Goal: Task Accomplishment & Management: Manage account settings

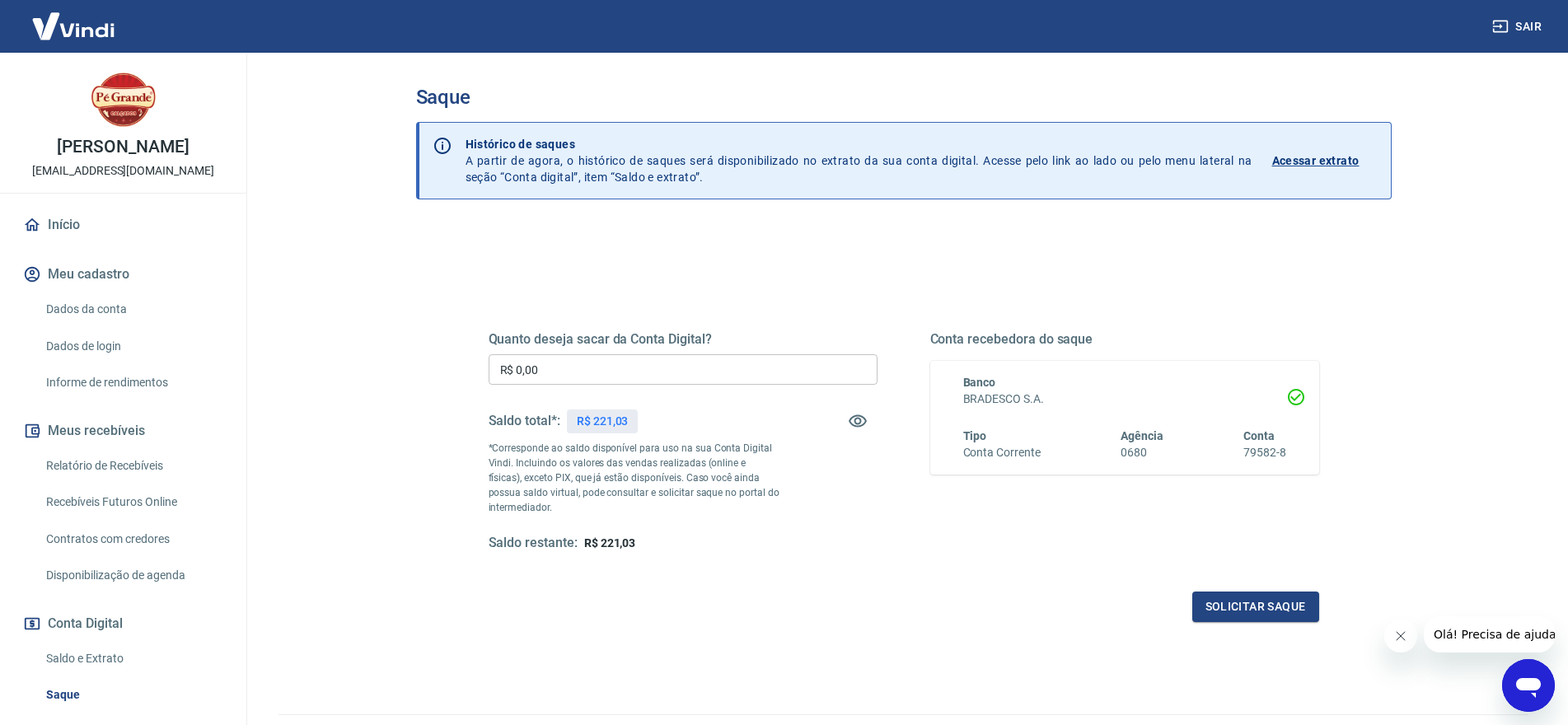
click at [532, 368] on input "R$ 0,00" at bounding box center [683, 370] width 389 height 30
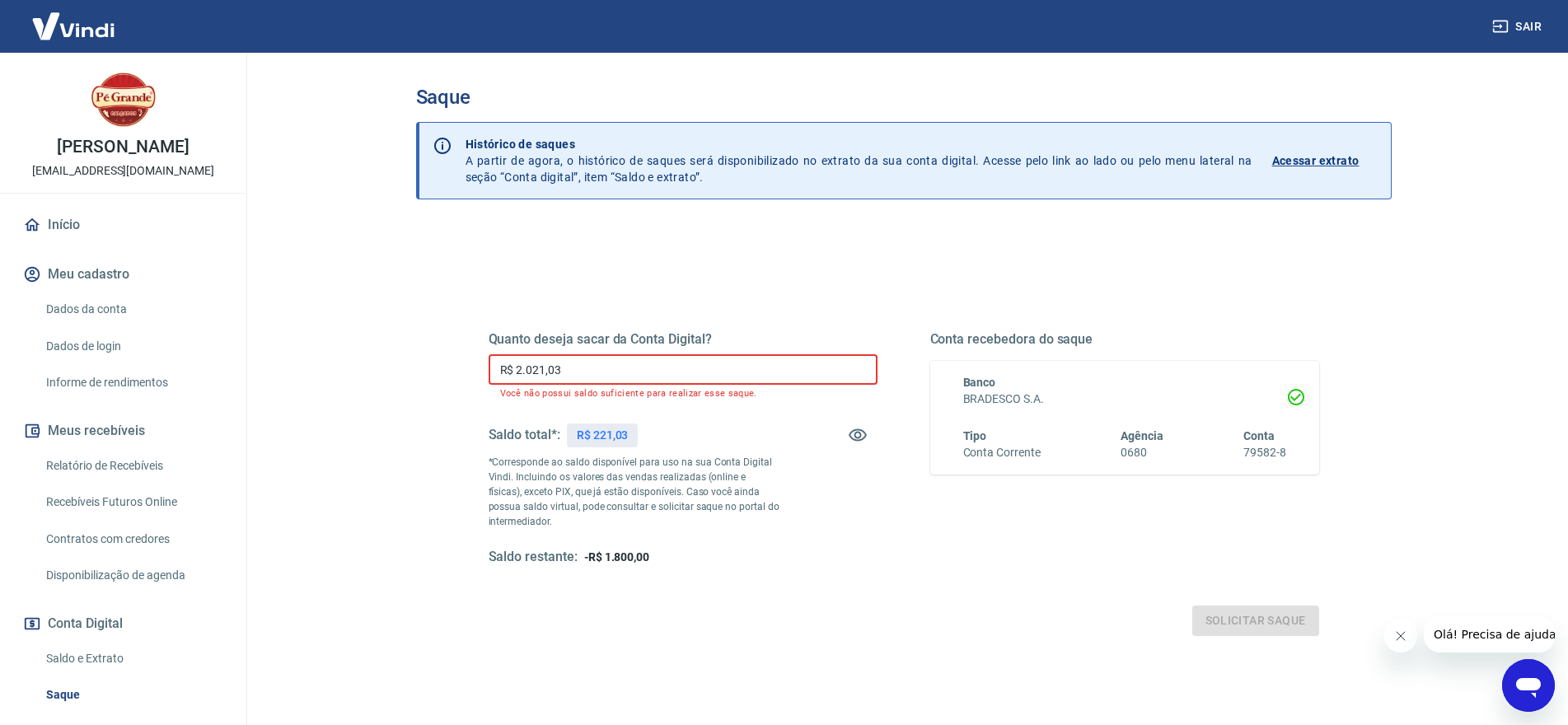
drag, startPoint x: 577, startPoint y: 373, endPoint x: 338, endPoint y: 376, distance: 239.0
click at [338, 376] on main "Saque Histórico de saques A partir de agora, o histórico de saques será disponi…" at bounding box center [903, 389] width 1329 height 672
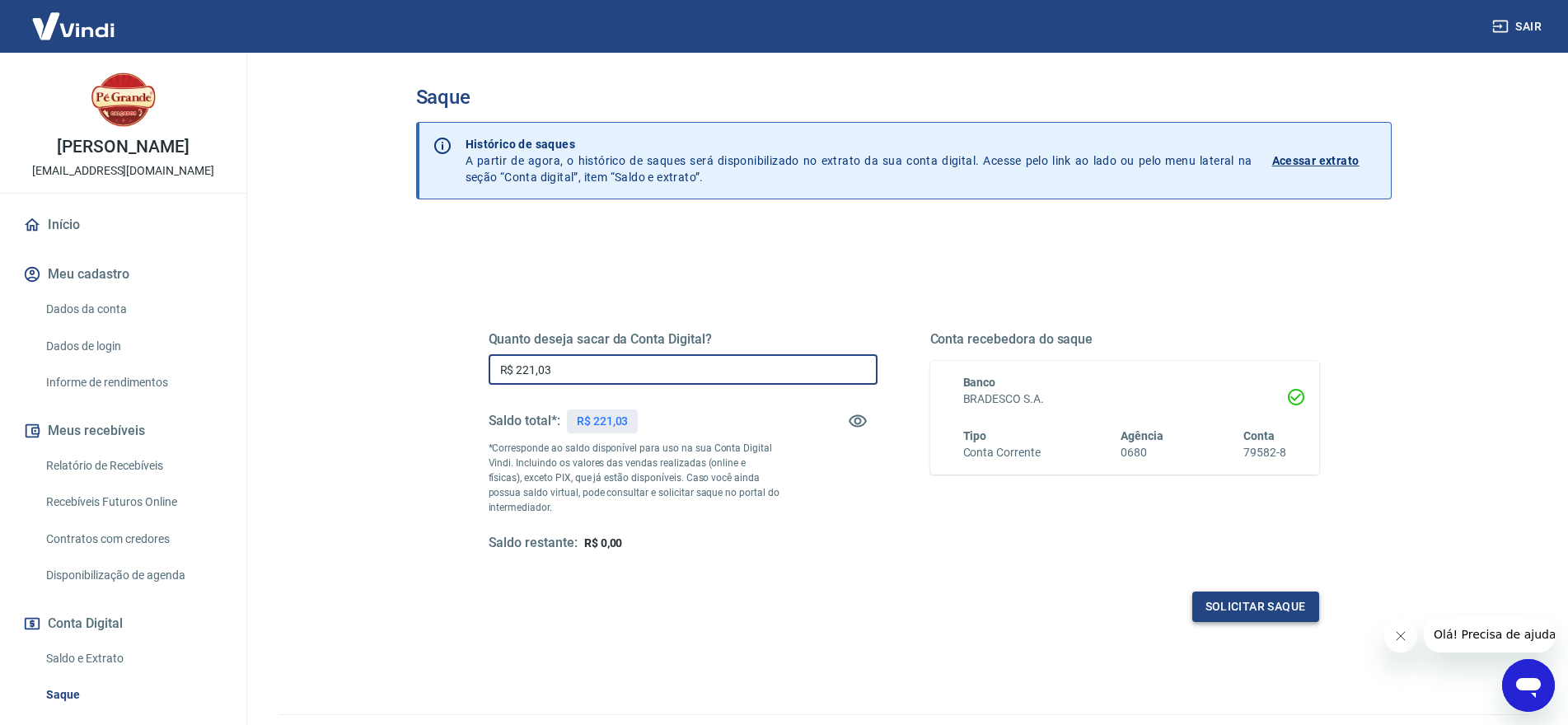
type input "R$ 221,03"
click at [1261, 607] on button "Solicitar saque" at bounding box center [1255, 607] width 127 height 30
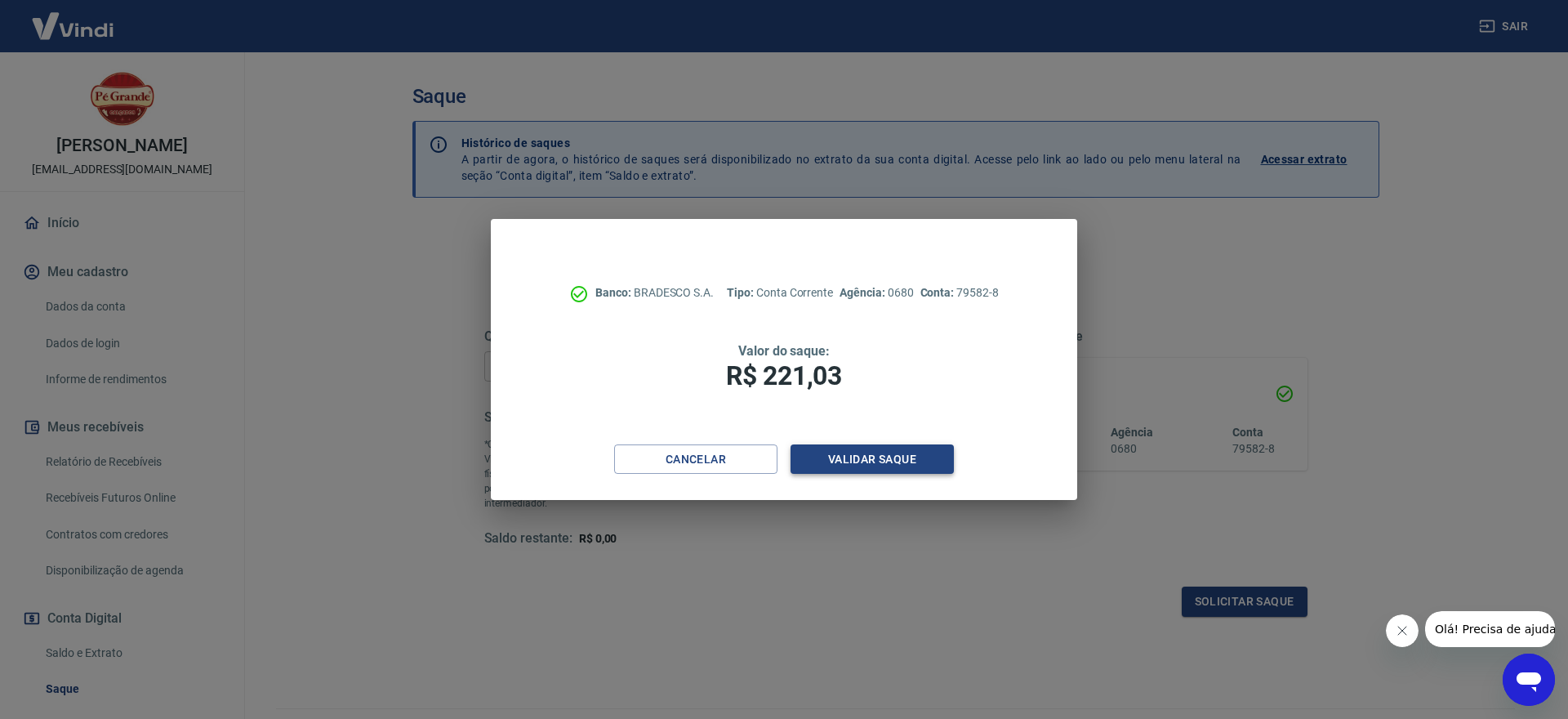
click at [859, 461] on button "Validar saque" at bounding box center [872, 459] width 163 height 30
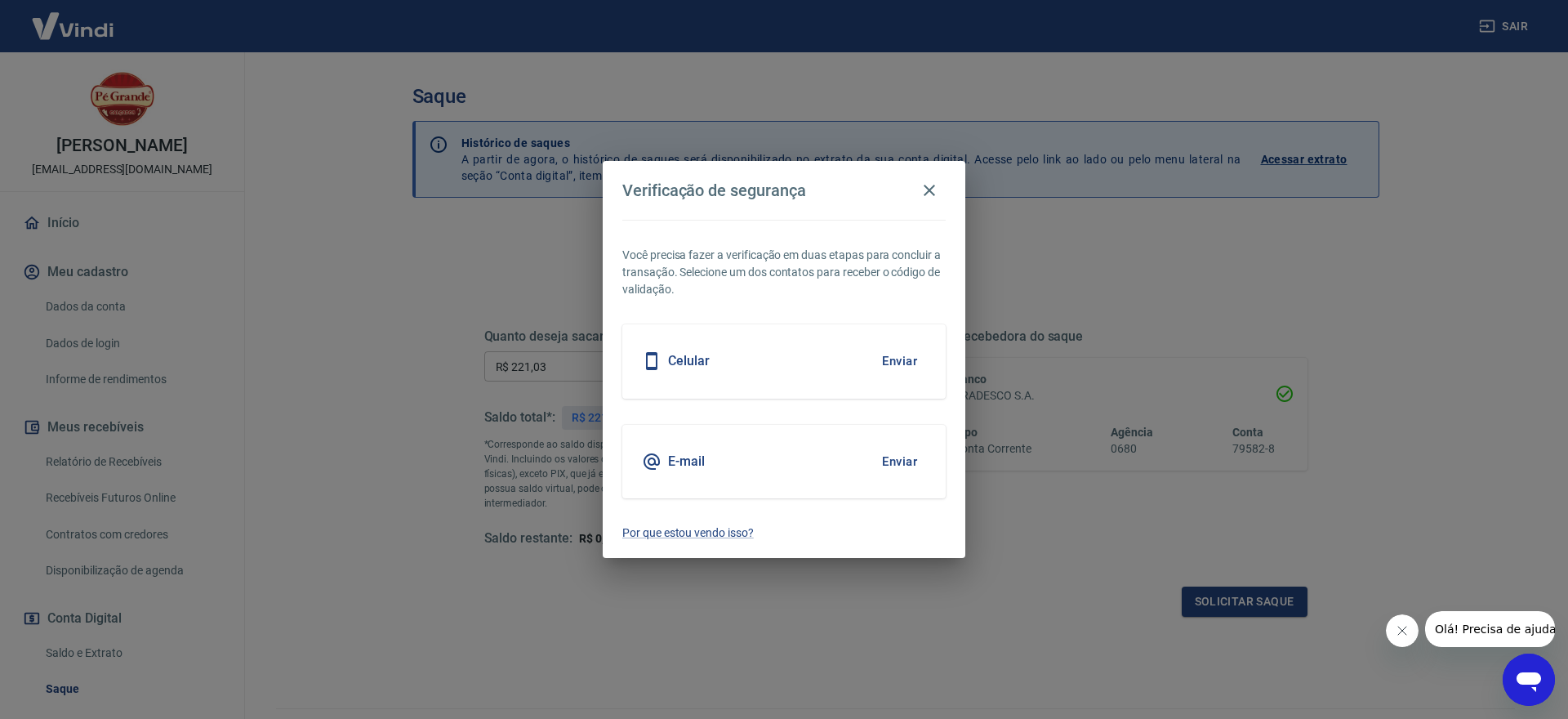
click at [669, 458] on h5 "E-mail" at bounding box center [686, 462] width 37 height 17
click at [886, 459] on button "Enviar" at bounding box center [899, 461] width 53 height 34
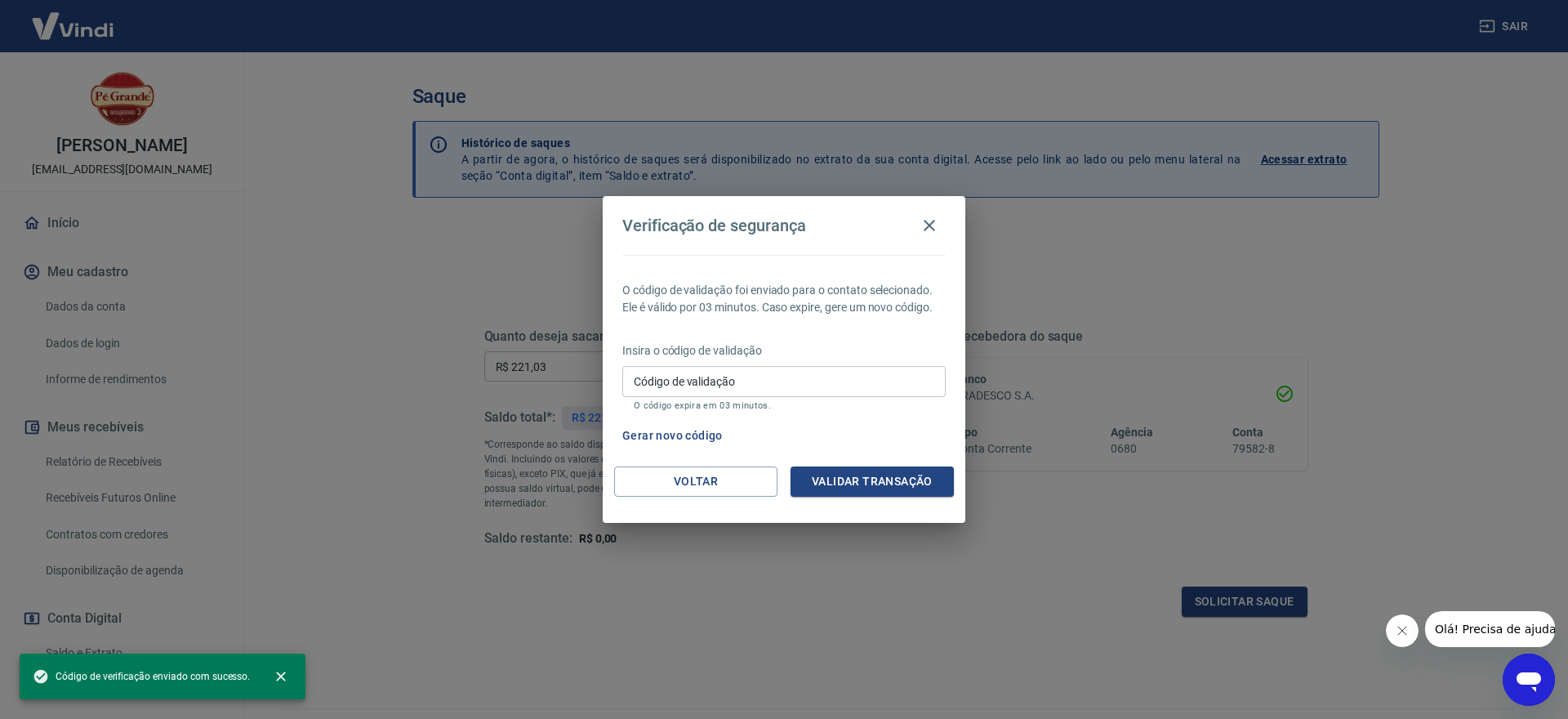
click at [697, 384] on input "Código de validação" at bounding box center [784, 381] width 323 height 30
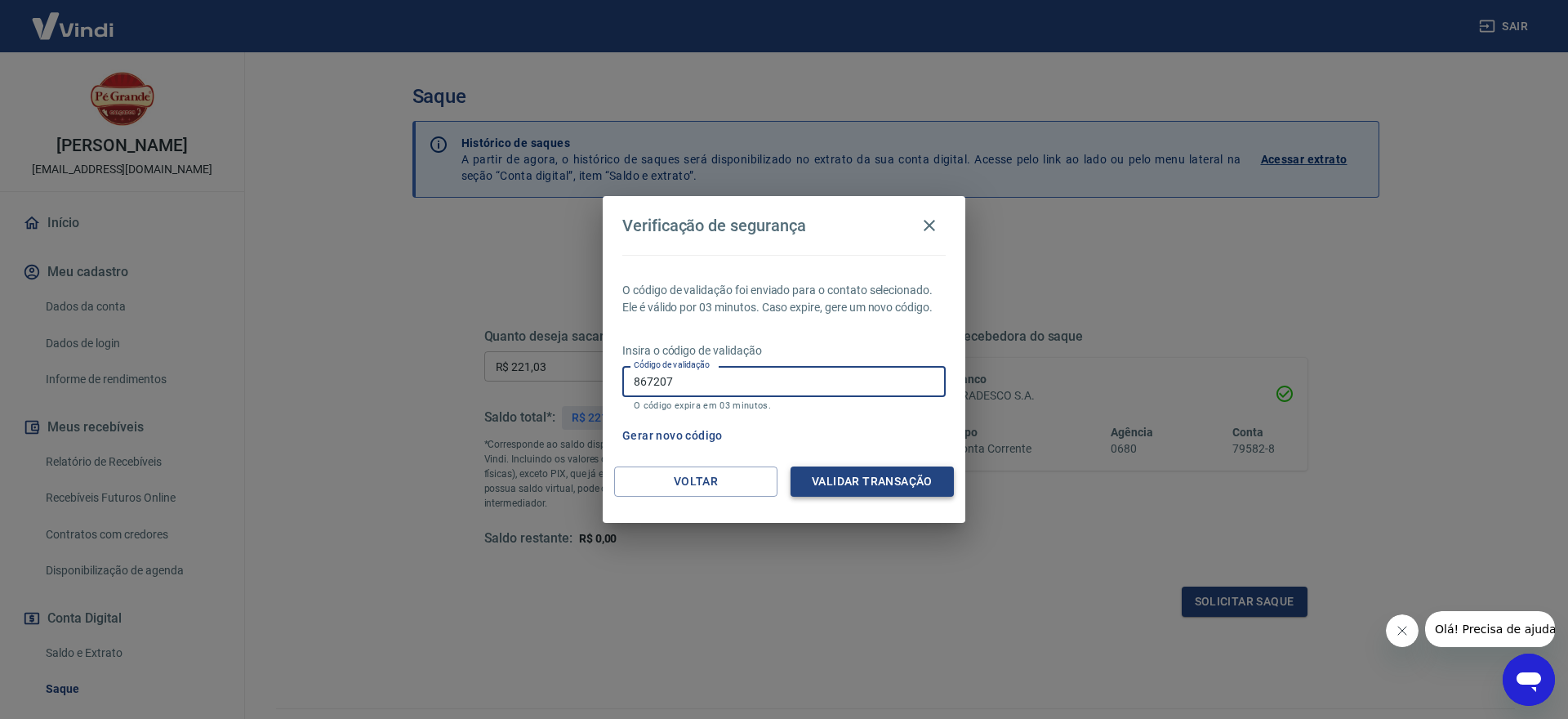
type input "867207"
click at [840, 478] on button "Validar transação" at bounding box center [872, 482] width 163 height 30
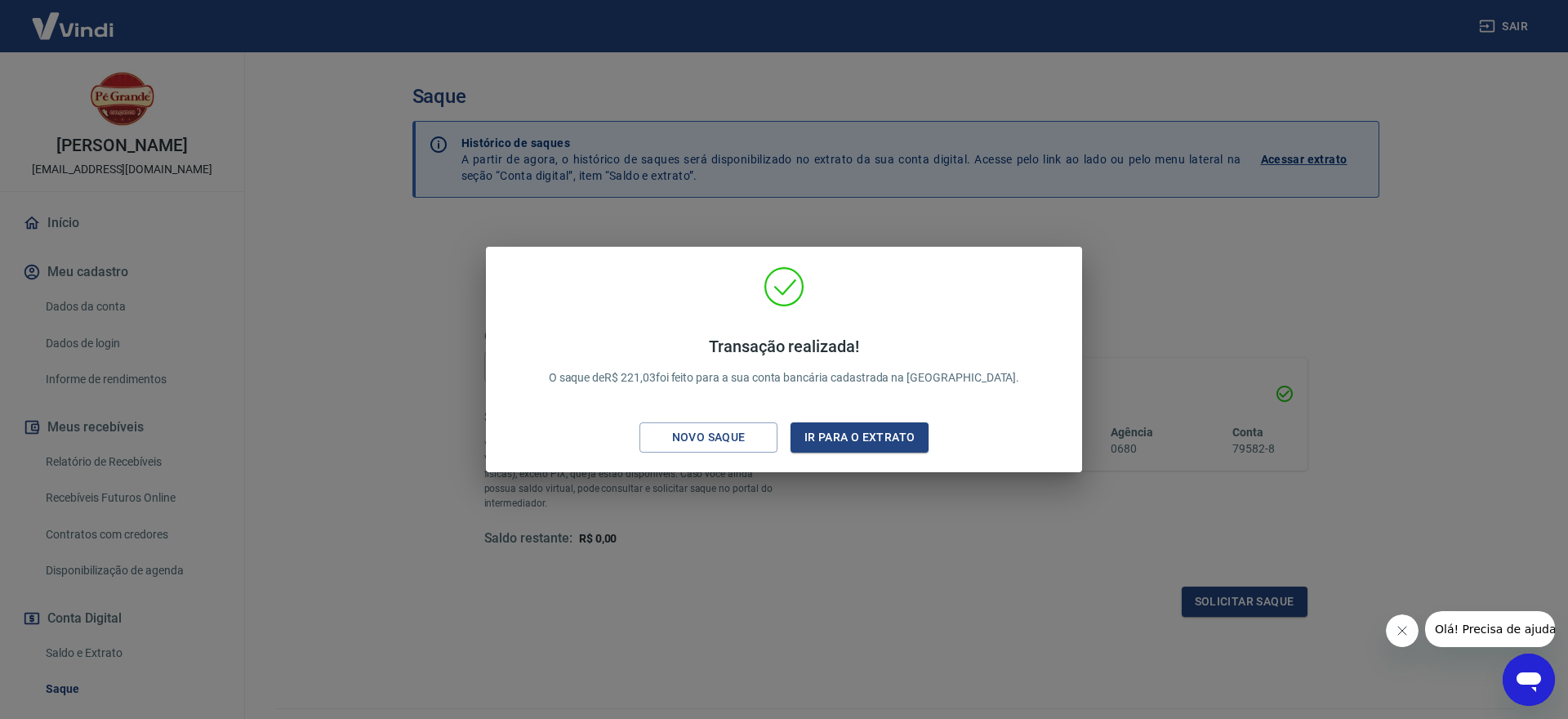
click at [691, 607] on div "Transação realizada! O saque de R$ 221,03 foi feito para a sua conta bancária c…" at bounding box center [784, 359] width 1568 height 719
